Goal: Information Seeking & Learning: Learn about a topic

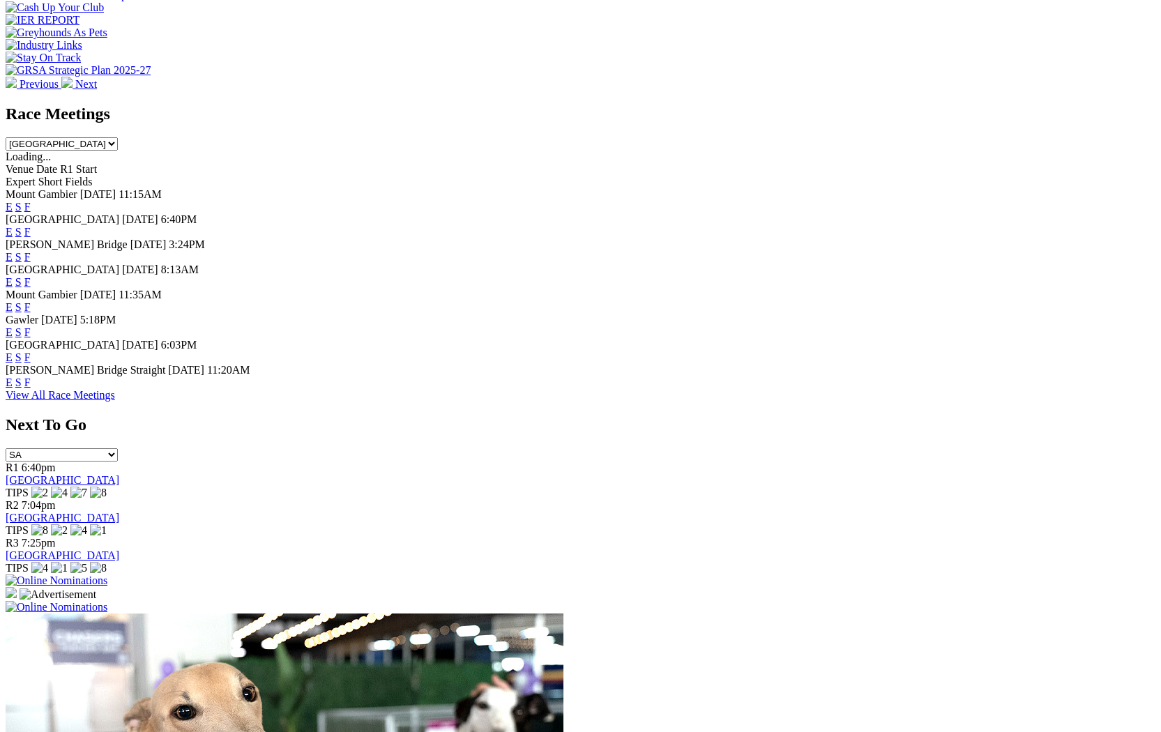
scroll to position [612, 0]
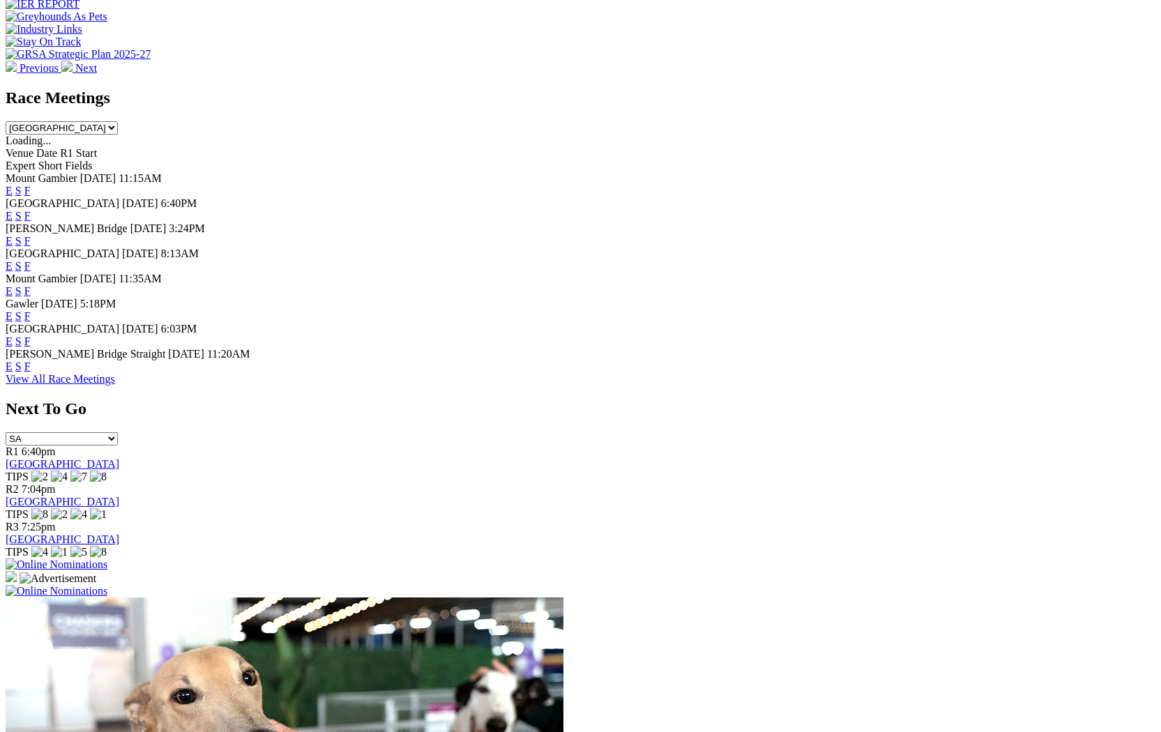
click at [115, 385] on link "View All Race Meetings" at bounding box center [60, 379] width 109 height 12
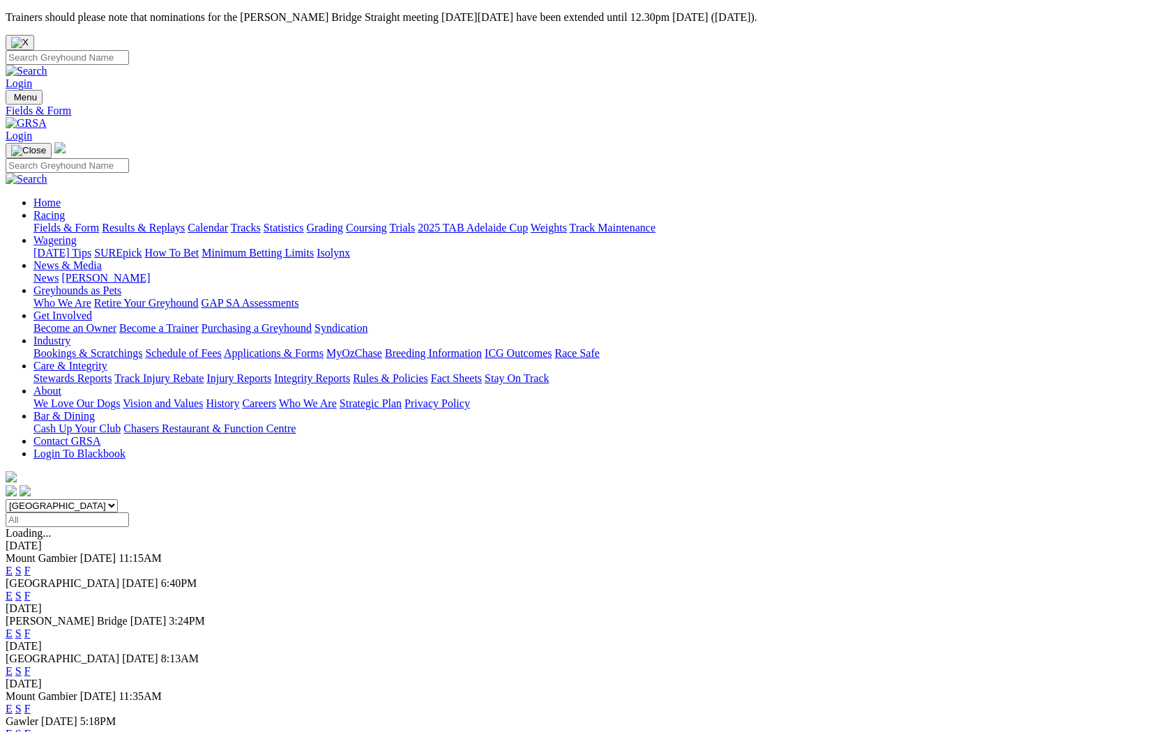
scroll to position [14, 0]
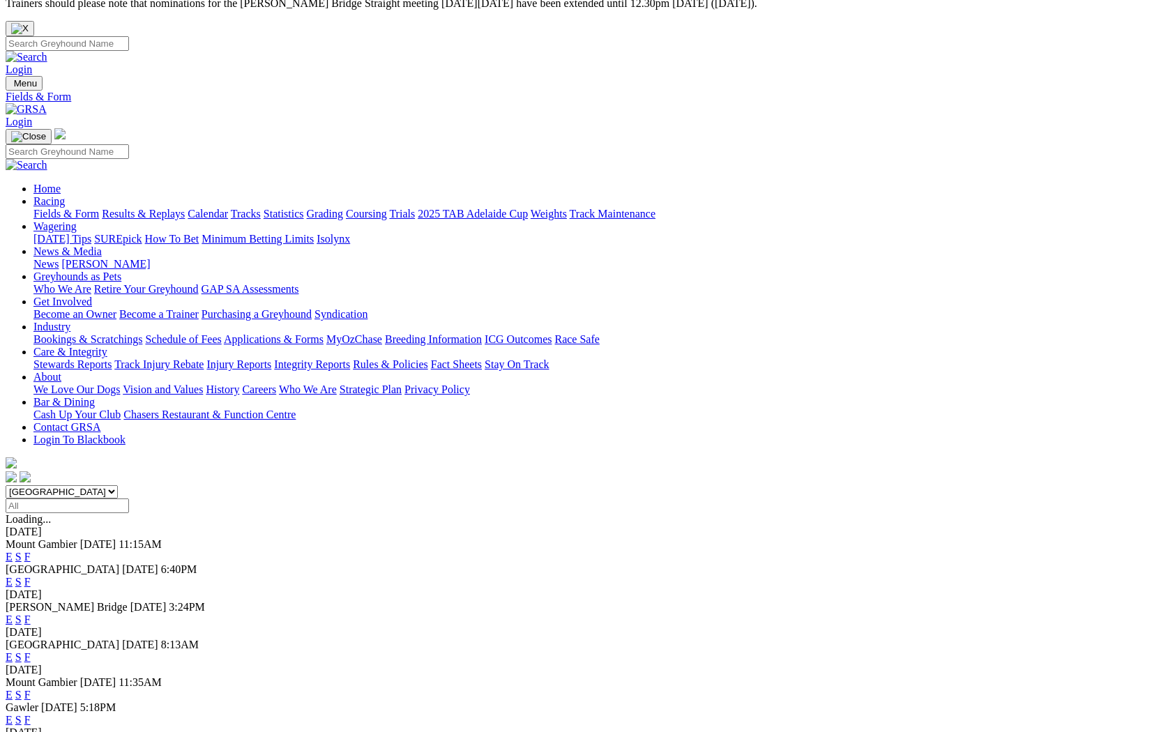
click at [13, 551] on link "E" at bounding box center [9, 557] width 7 height 12
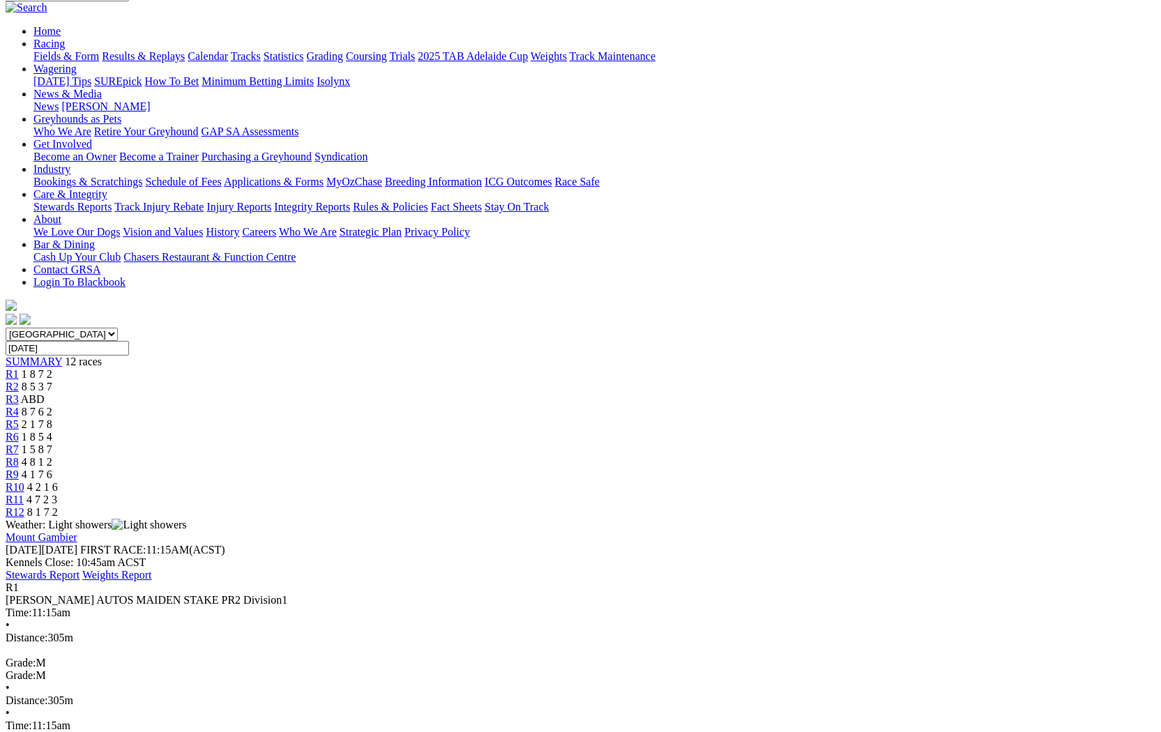
scroll to position [186, 0]
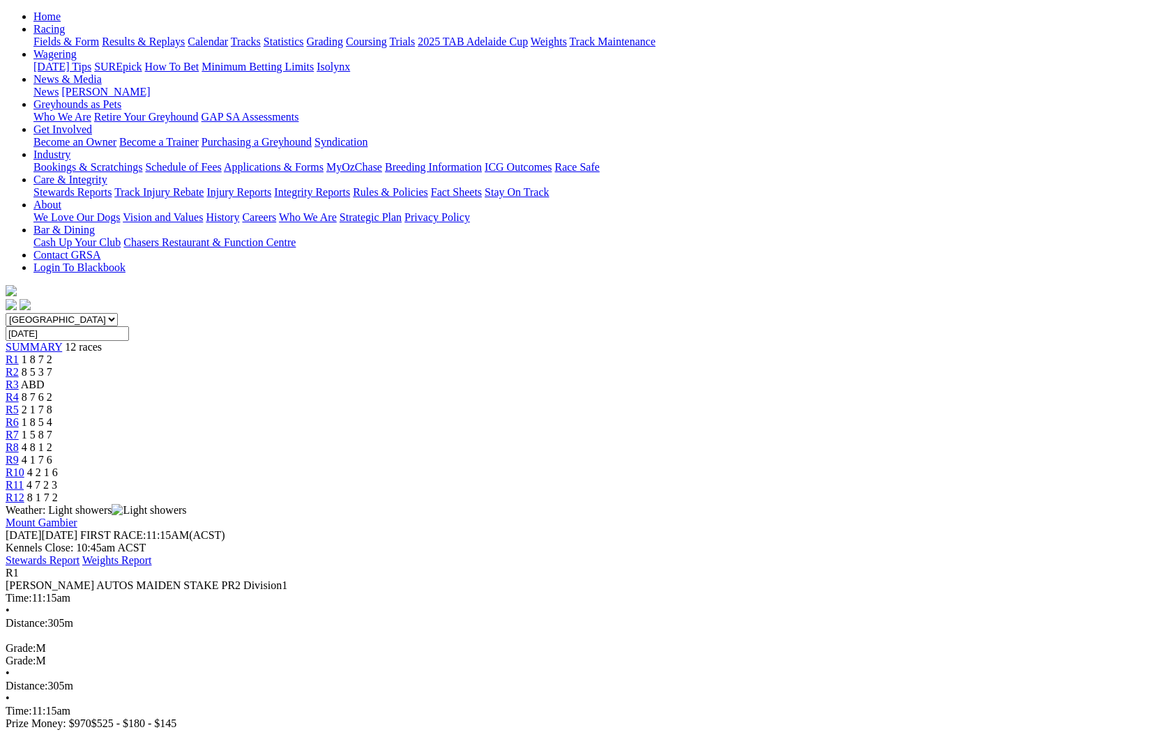
click at [413, 567] on div "R1 GREG MARTLEW AUTOS MAIDEN STAKE PR2 Division1 Time: 11:15am • Distance: 305m…" at bounding box center [581, 661] width 1150 height 188
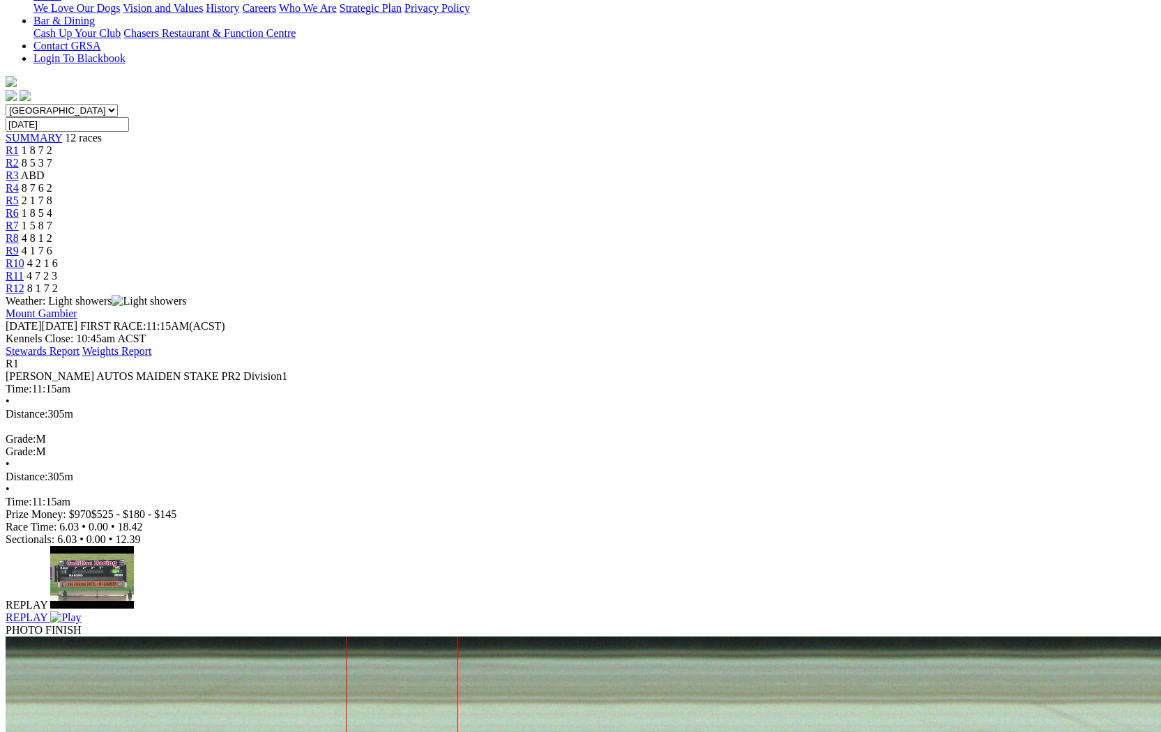
scroll to position [493, 0]
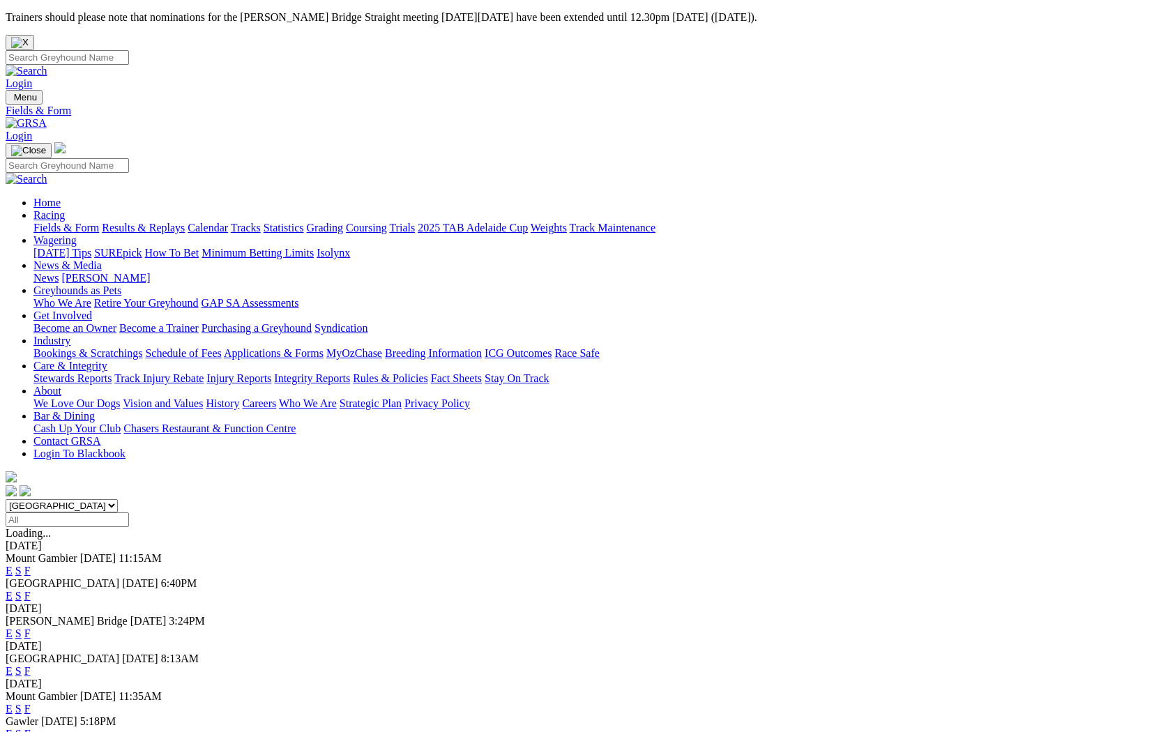
click at [13, 590] on link "E" at bounding box center [9, 596] width 7 height 12
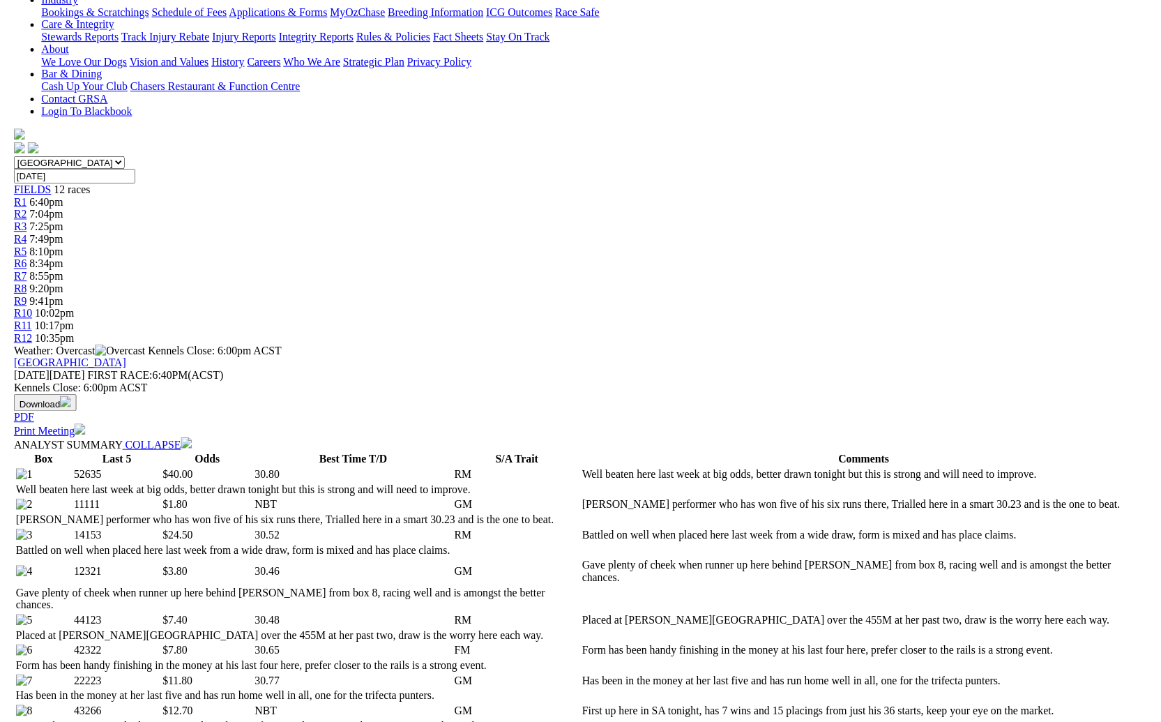
scroll to position [264, 0]
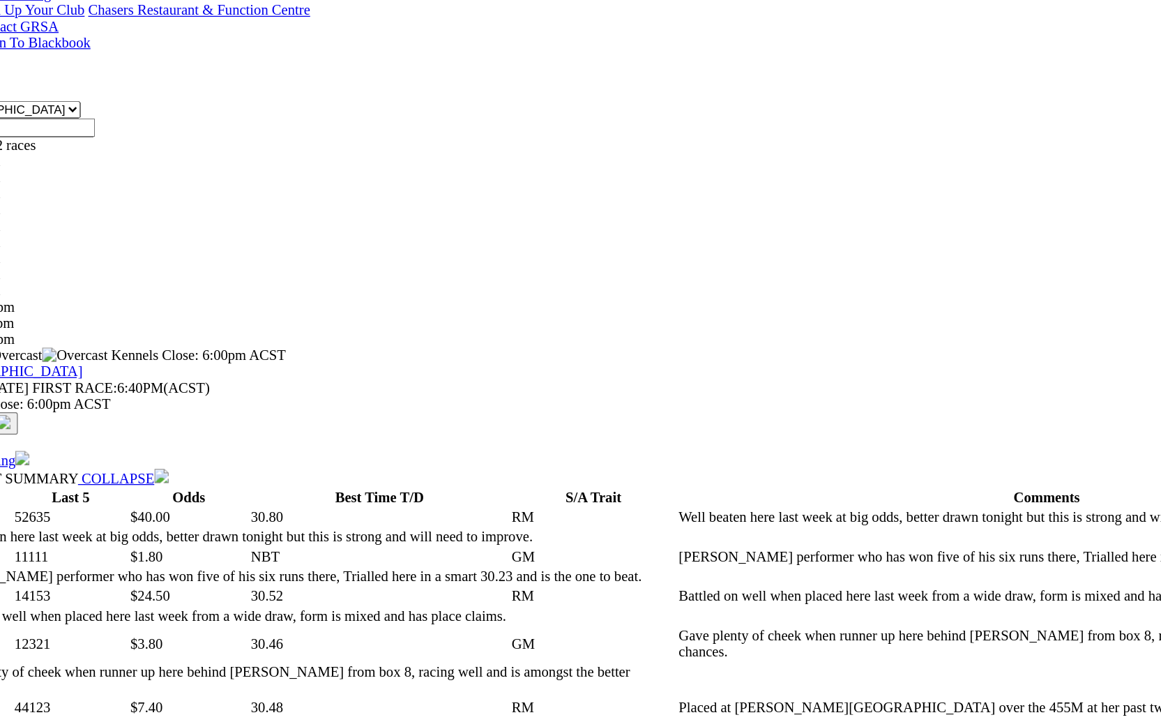
drag, startPoint x: 159, startPoint y: 328, endPoint x: 96, endPoint y: 290, distance: 73.5
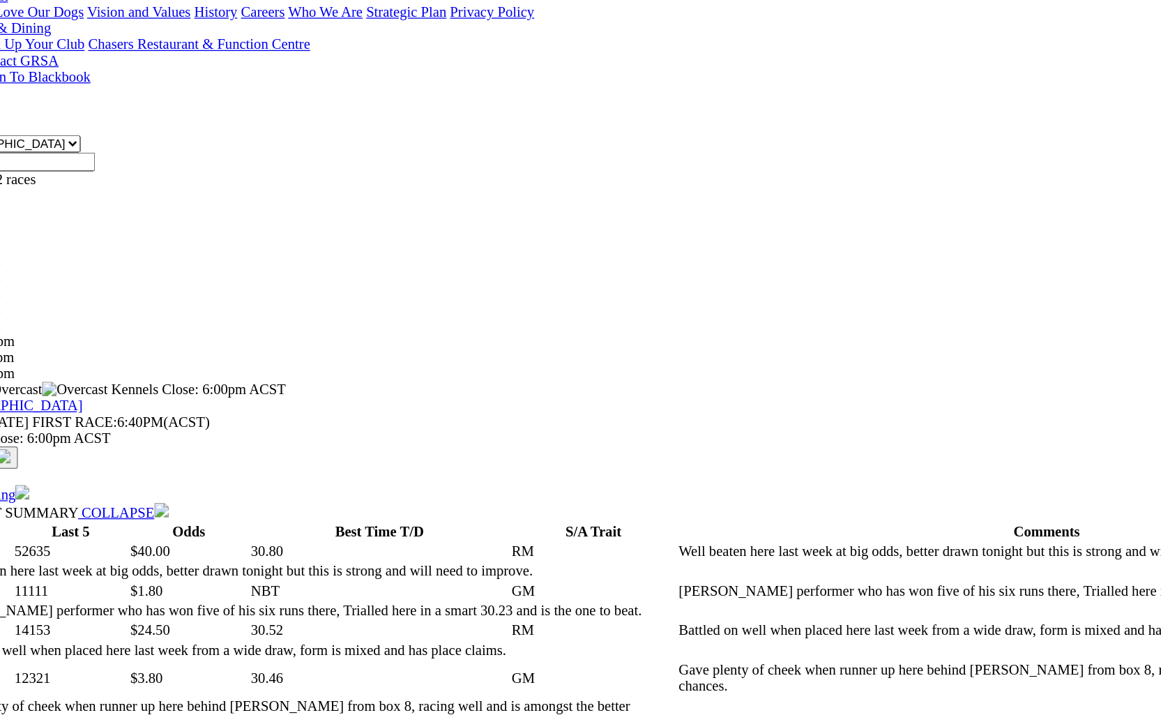
drag, startPoint x: 234, startPoint y: 295, endPoint x: 308, endPoint y: 295, distance: 73.9
drag, startPoint x: 398, startPoint y: 275, endPoint x: 498, endPoint y: 280, distance: 99.9
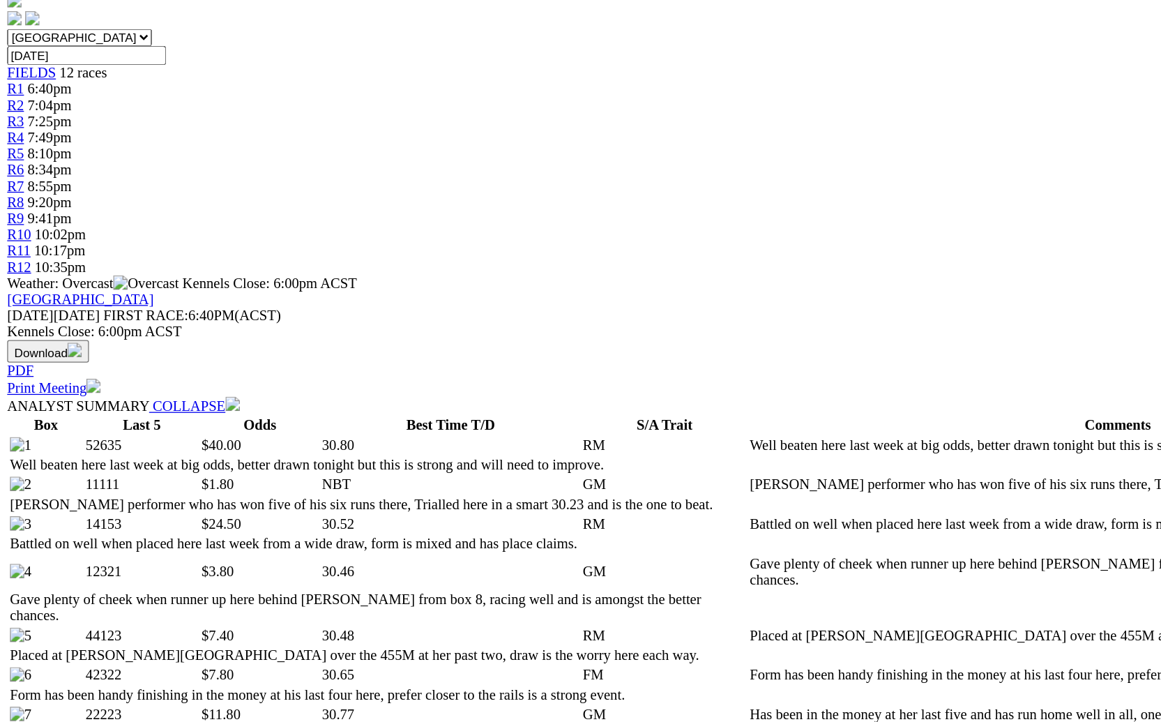
scroll to position [320, 0]
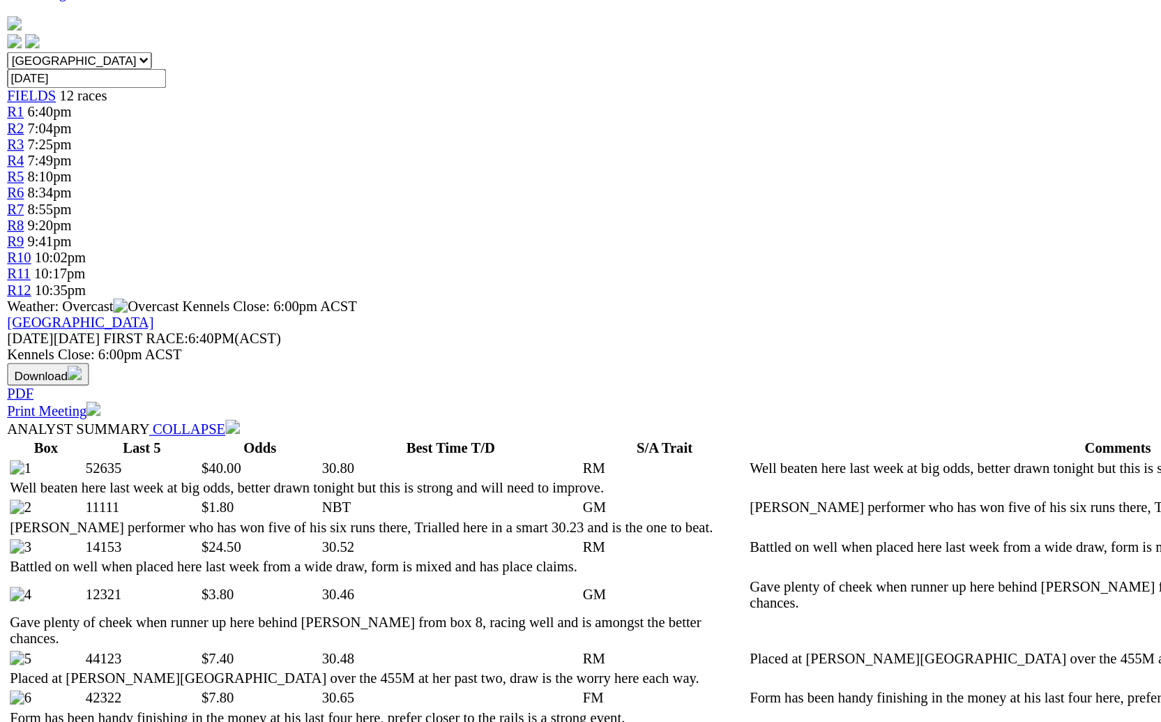
drag, startPoint x: 175, startPoint y: 292, endPoint x: 447, endPoint y: 292, distance: 271.9
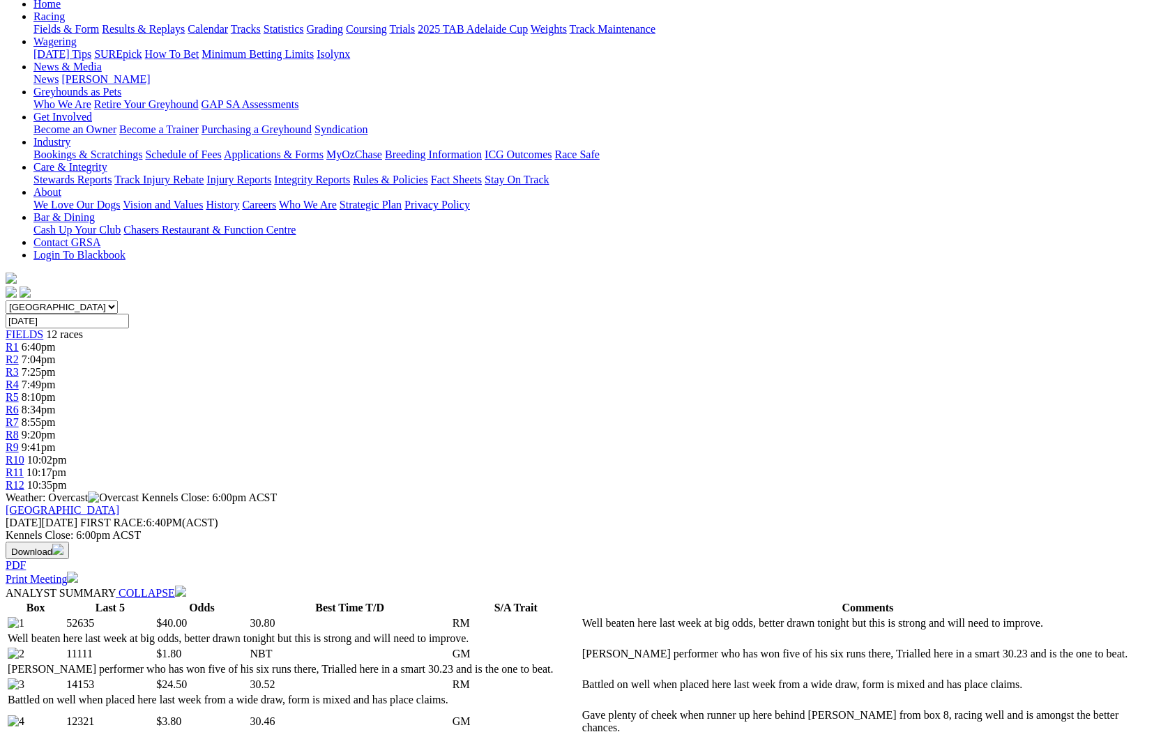
scroll to position [187, 0]
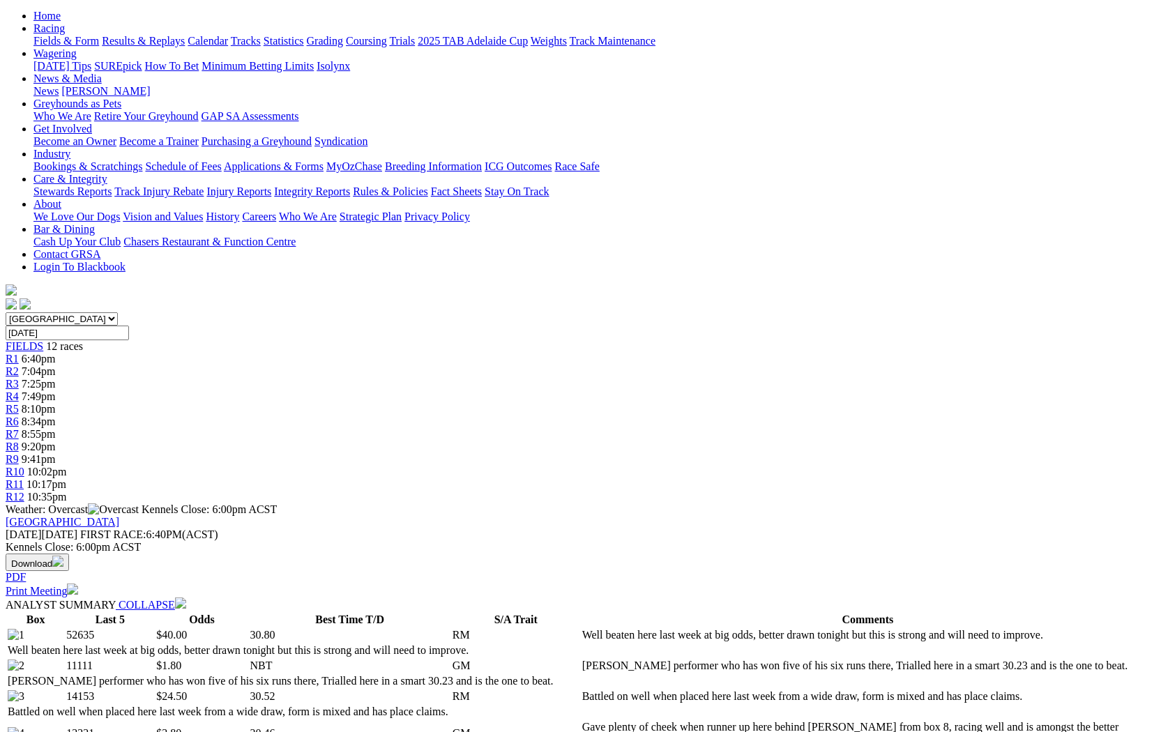
click at [56, 365] on span "7:04pm" at bounding box center [39, 371] width 34 height 12
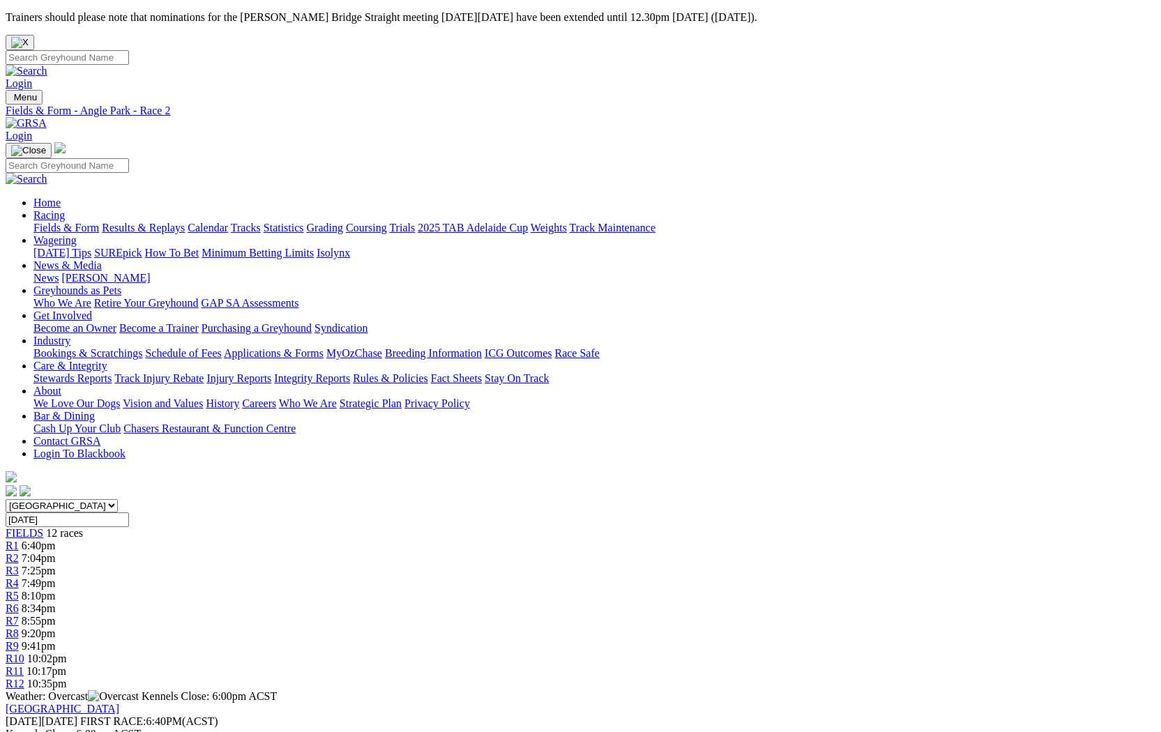
click at [56, 540] on span "6:40pm" at bounding box center [39, 546] width 34 height 12
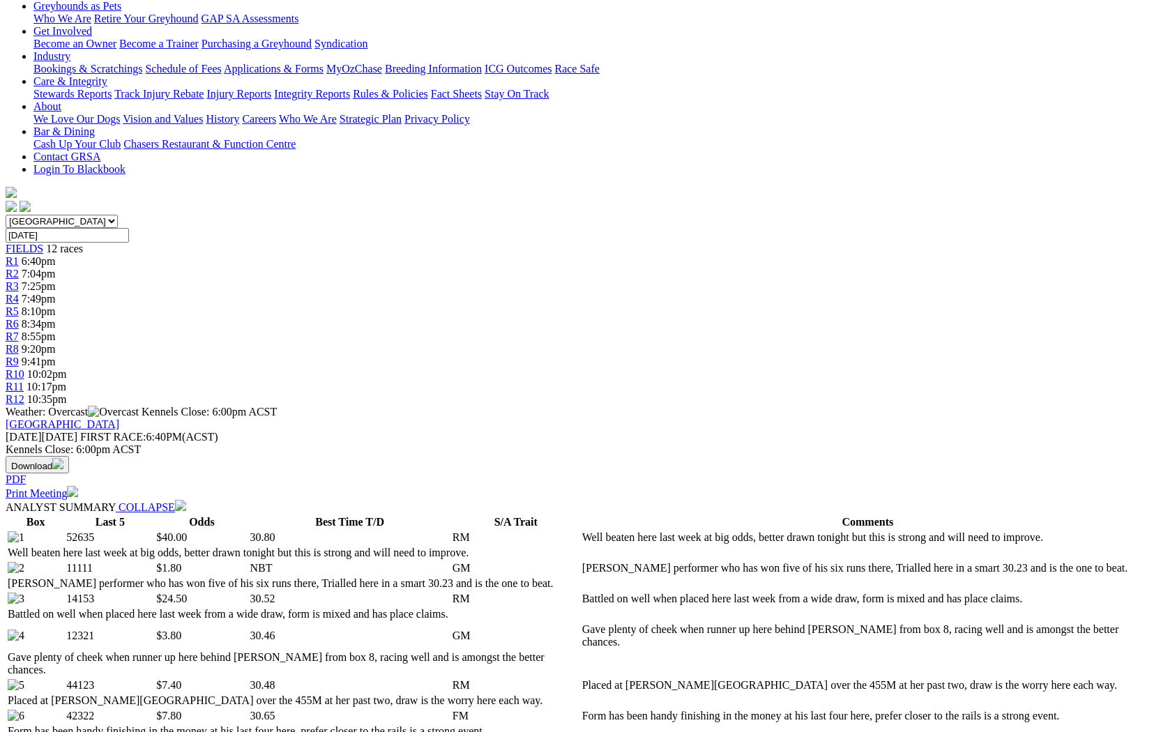
scroll to position [281, 0]
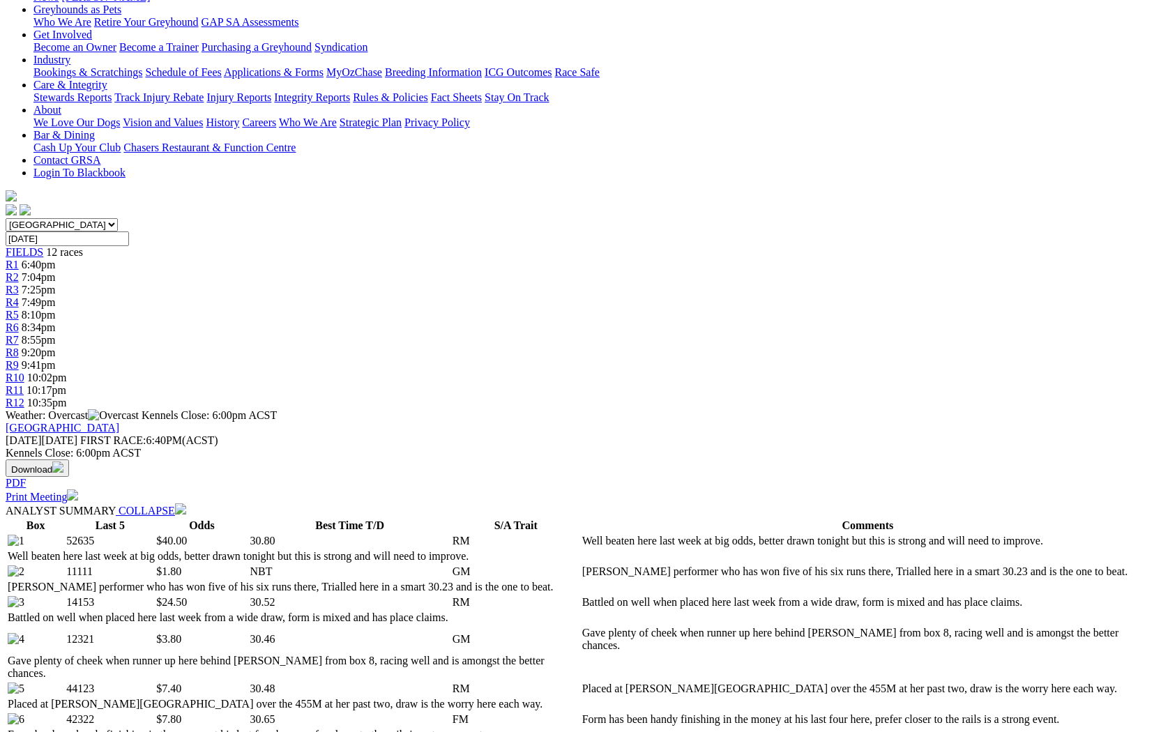
drag, startPoint x: 153, startPoint y: 441, endPoint x: 310, endPoint y: 453, distance: 157.3
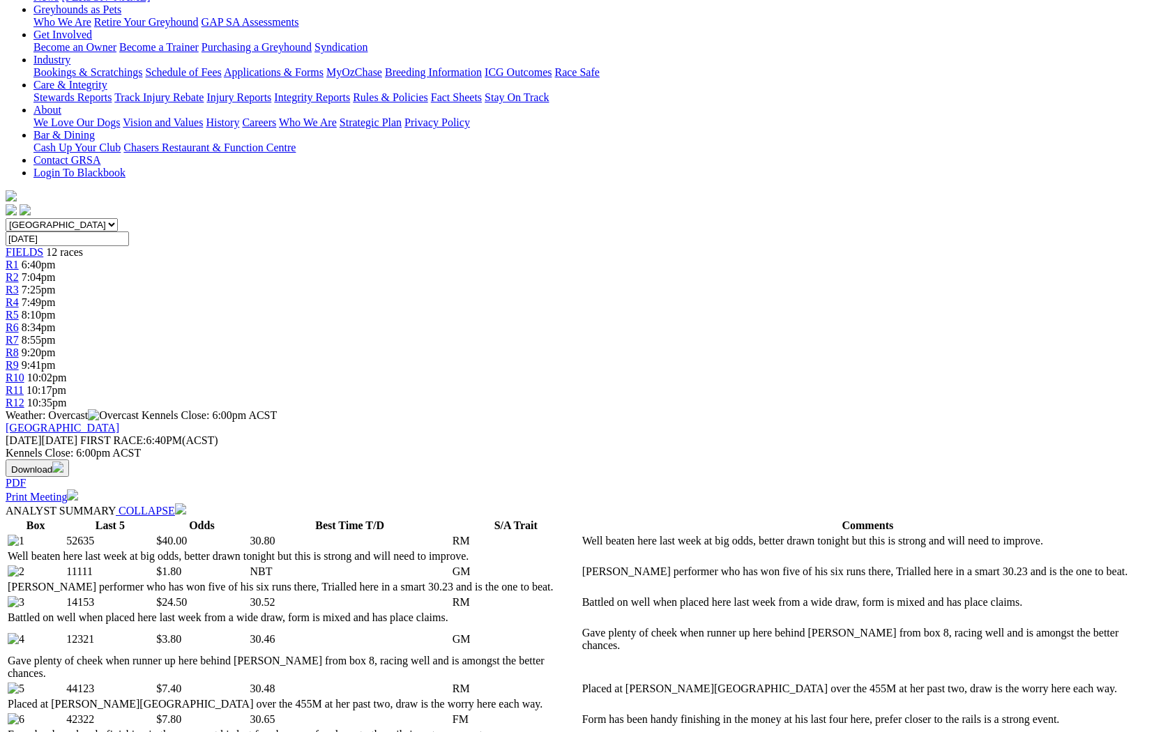
drag, startPoint x: 192, startPoint y: 369, endPoint x: 489, endPoint y: 369, distance: 297.7
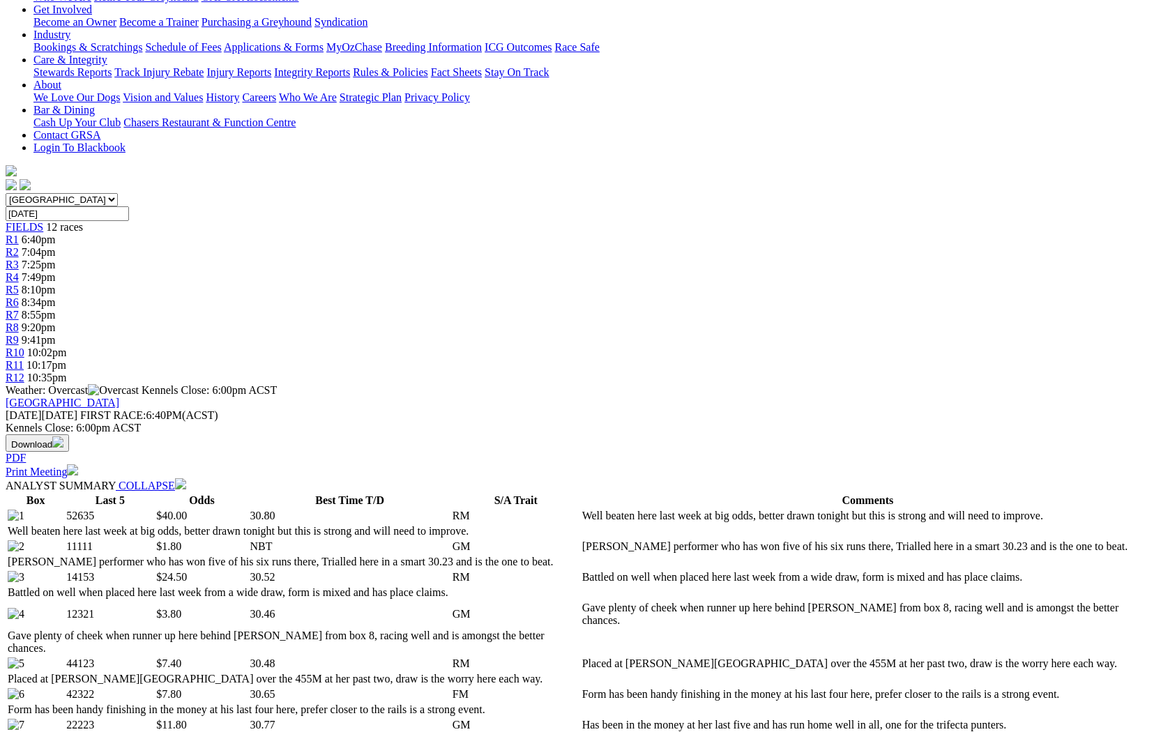
scroll to position [318, 0]
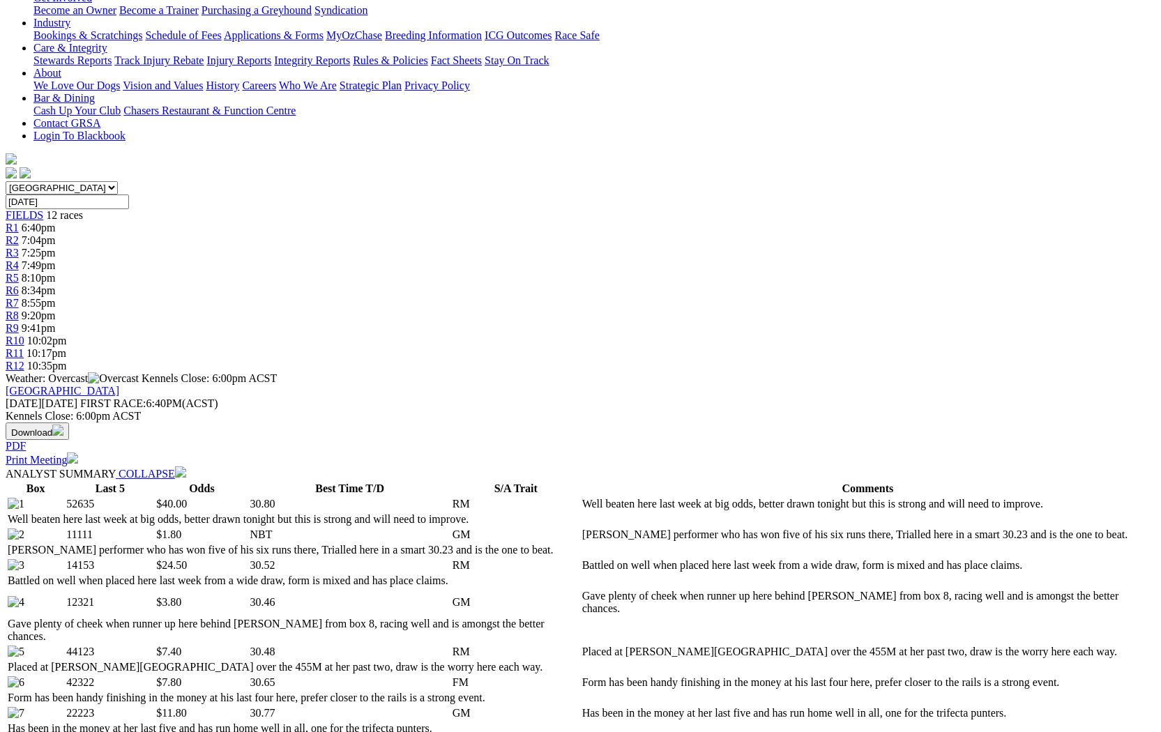
drag, startPoint x: 386, startPoint y: 396, endPoint x: 418, endPoint y: 396, distance: 32.8
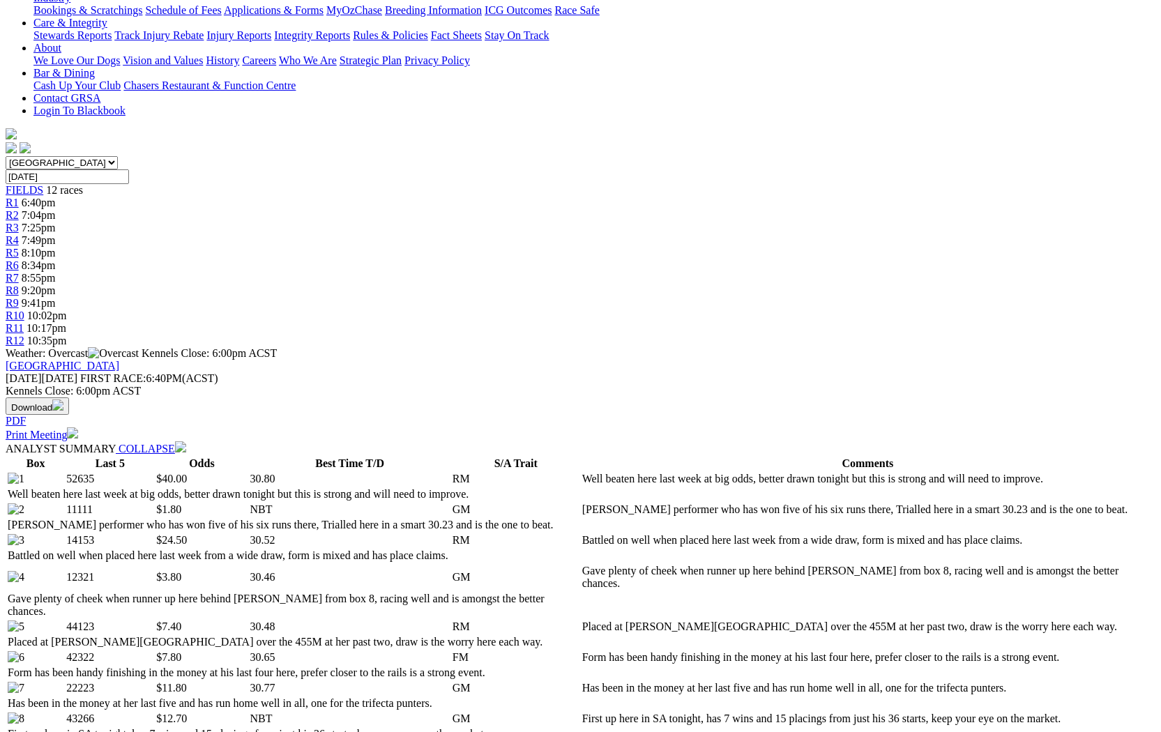
drag, startPoint x: 188, startPoint y: 304, endPoint x: 426, endPoint y: 304, distance: 238.5
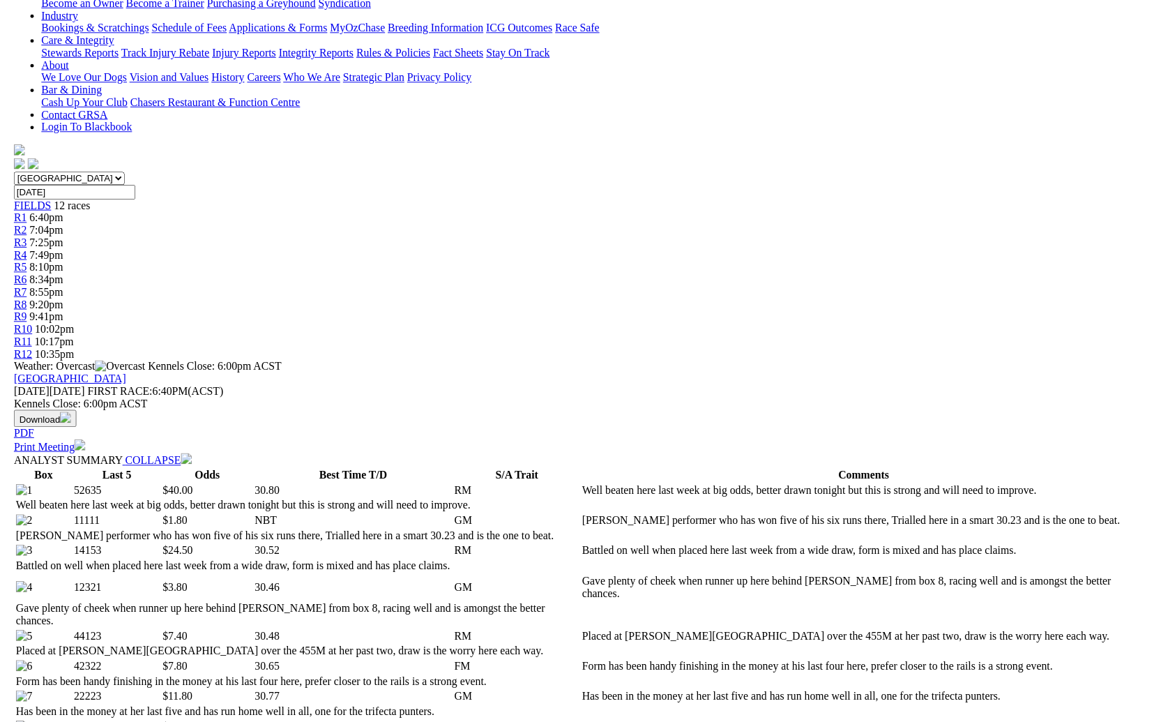
scroll to position [217, 0]
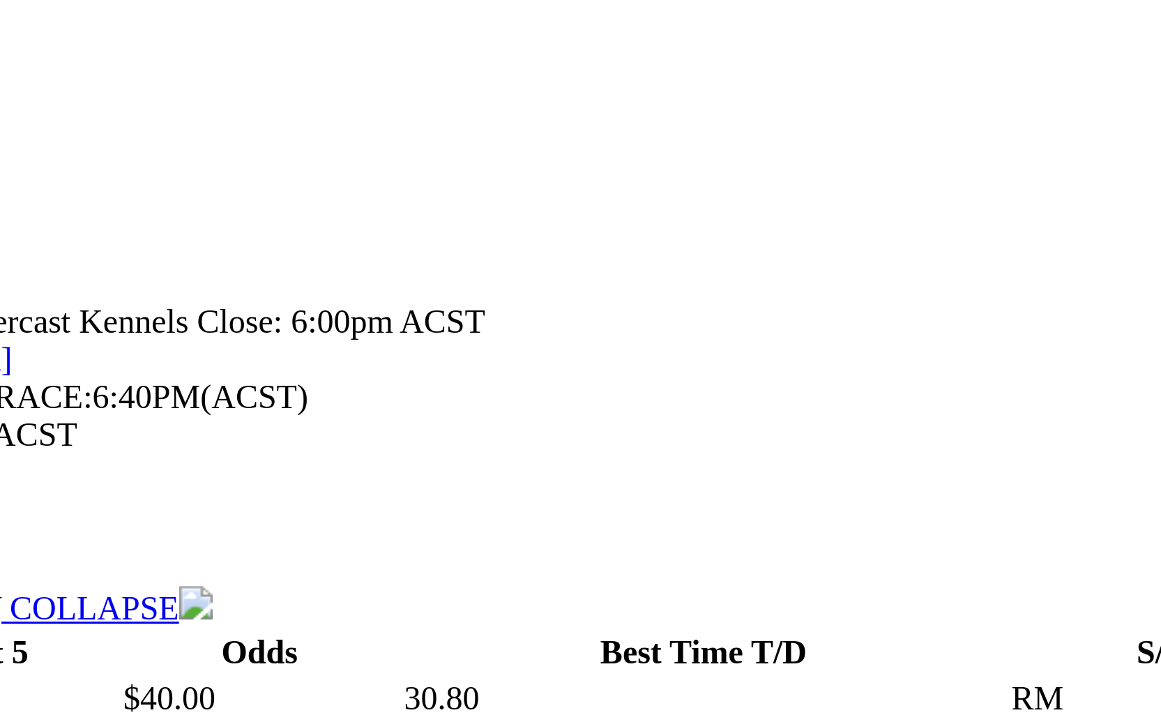
drag, startPoint x: 31, startPoint y: 127, endPoint x: 121, endPoint y: 168, distance: 98.3
drag, startPoint x: 288, startPoint y: 125, endPoint x: 266, endPoint y: 126, distance: 22.4
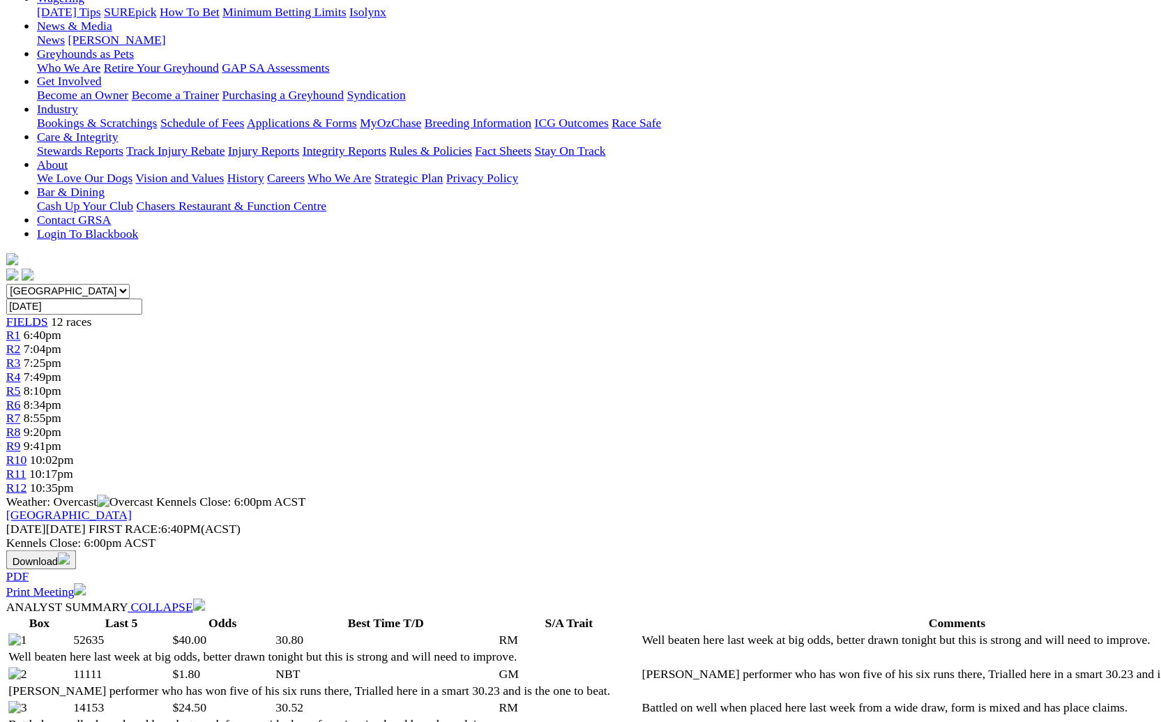
scroll to position [164, 0]
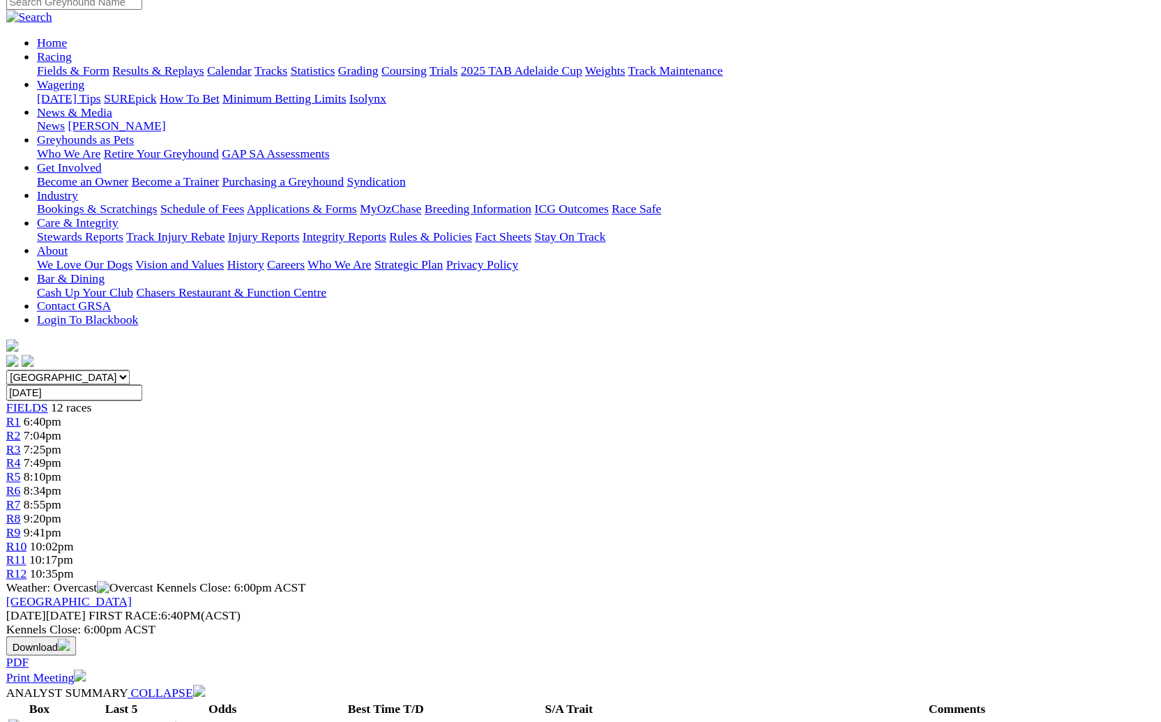
click at [56, 388] on span "7:04pm" at bounding box center [39, 394] width 34 height 12
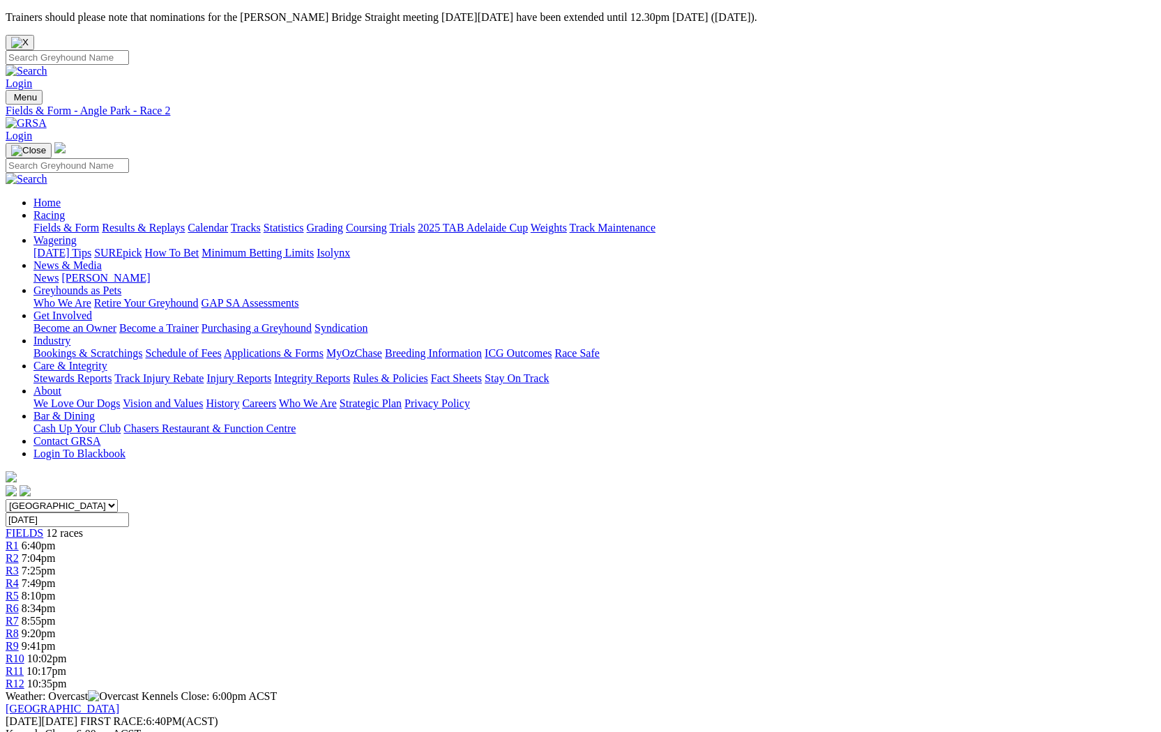
click at [250, 540] on div "R1 6:40pm" at bounding box center [581, 546] width 1150 height 13
